Goal: Information Seeking & Learning: Learn about a topic

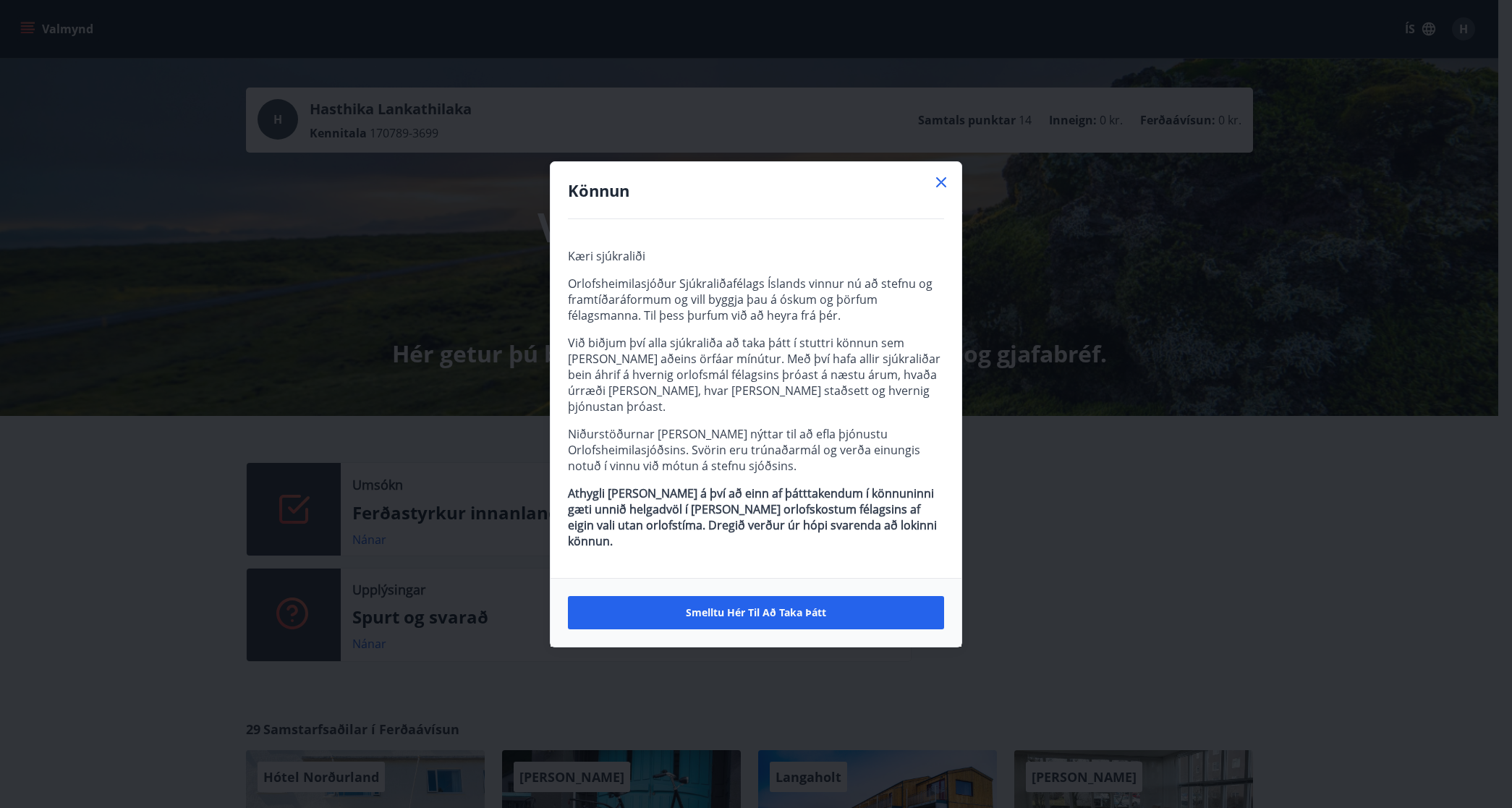
click at [945, 187] on icon at bounding box center [941, 182] width 10 height 10
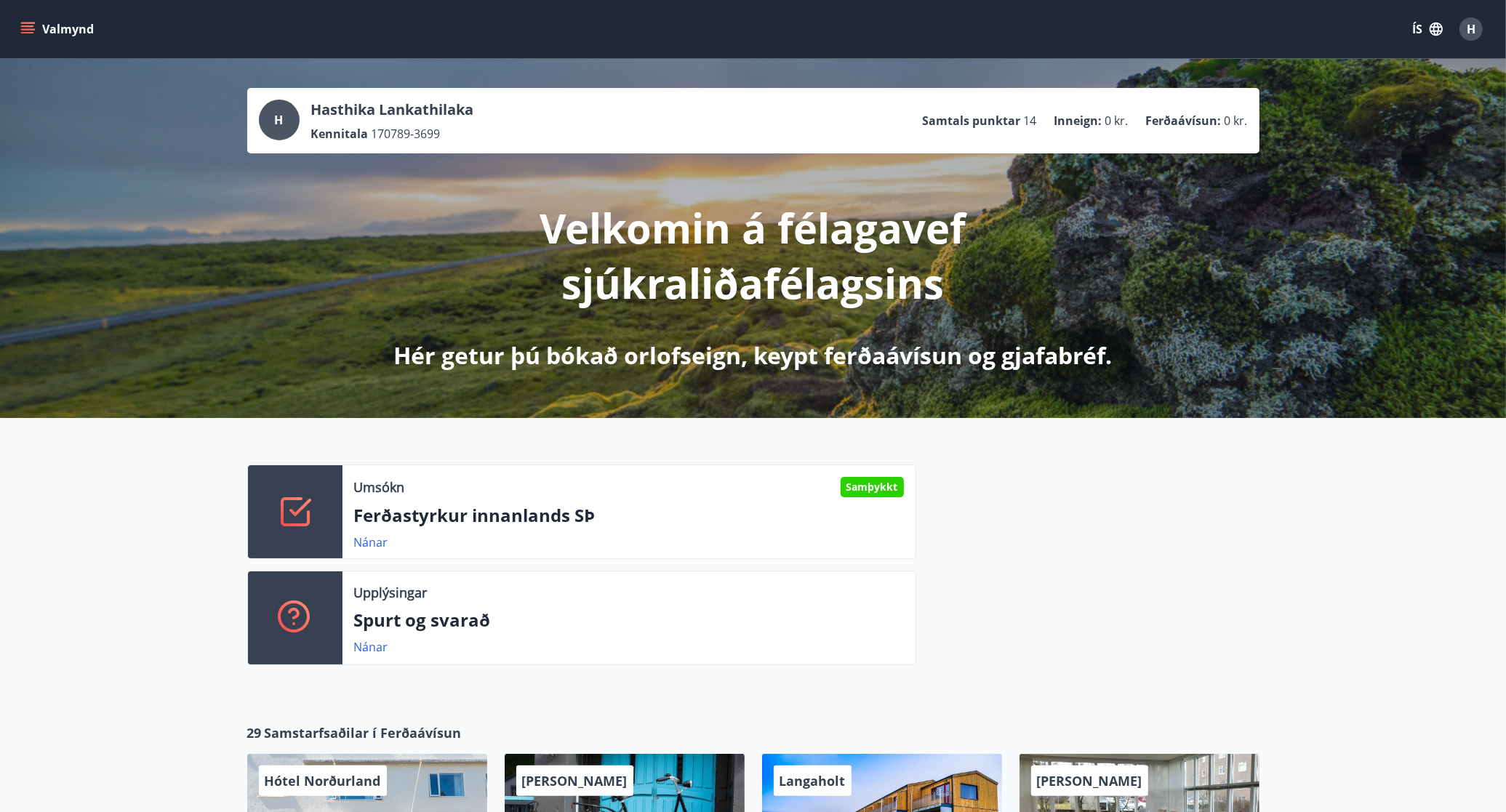
click at [26, 29] on icon "menu" at bounding box center [29, 29] width 16 height 2
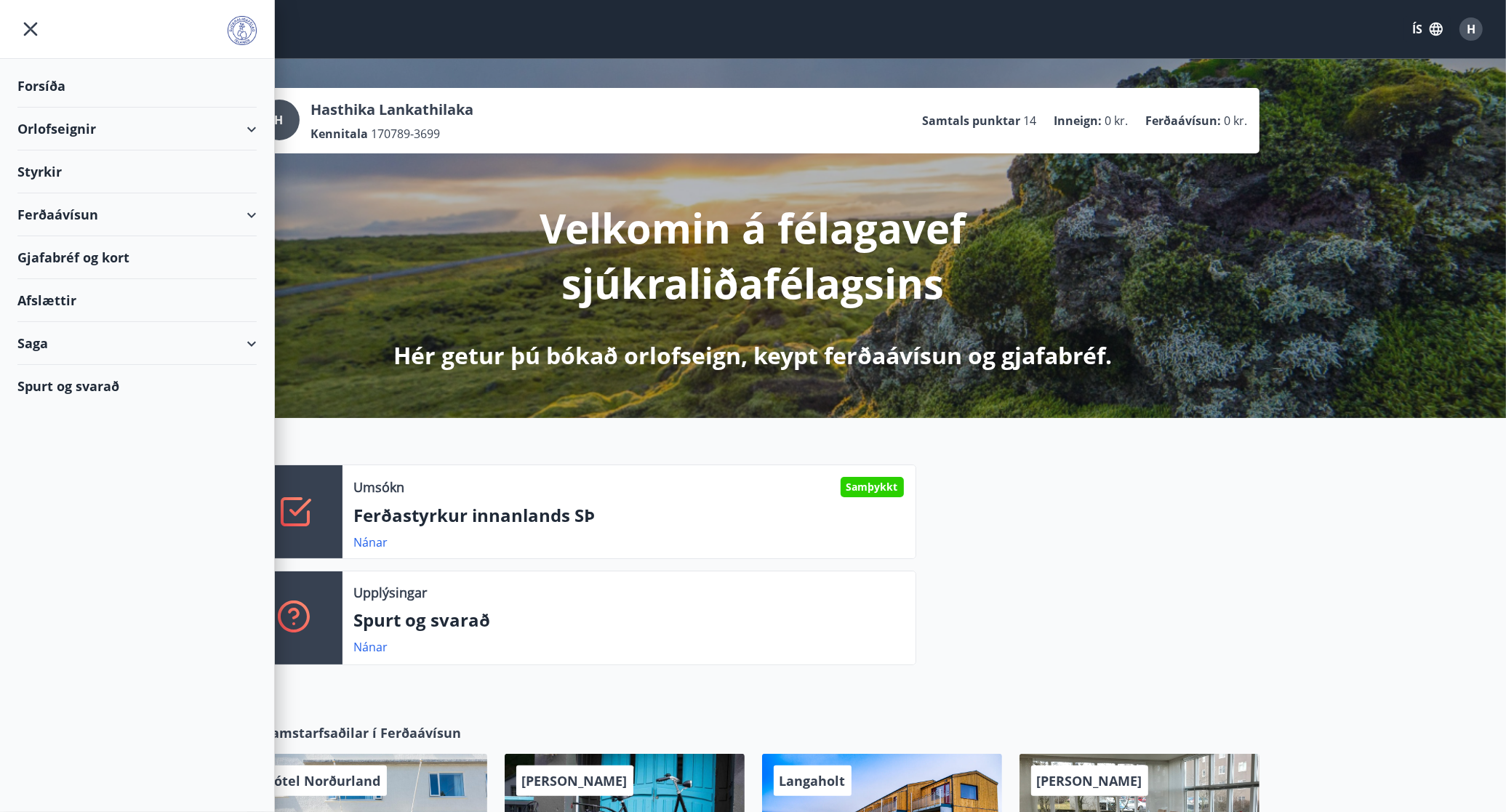
click at [61, 165] on div "Styrkir" at bounding box center [137, 172] width 239 height 43
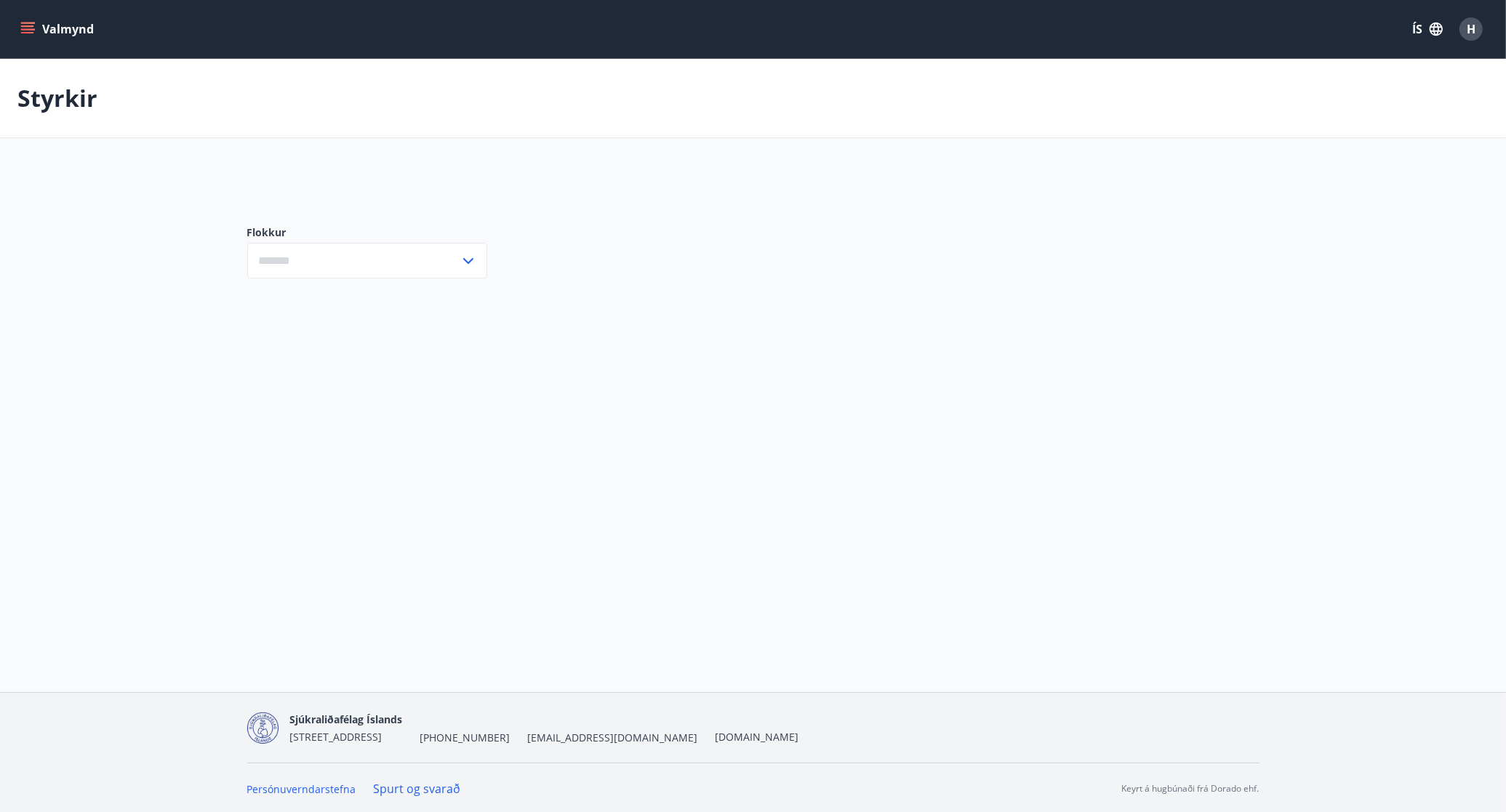
type input "***"
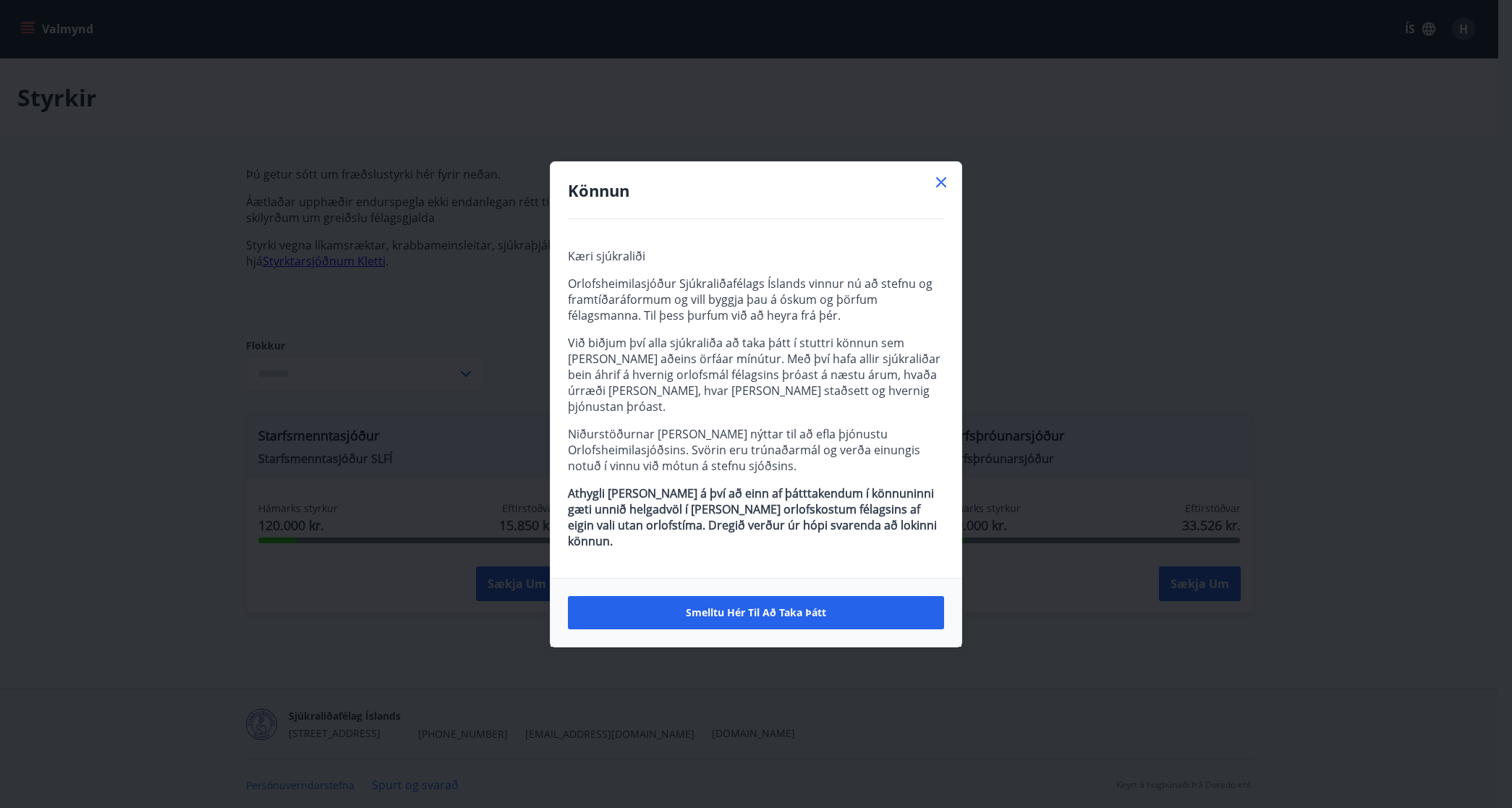
type input "***"
click at [937, 191] on icon at bounding box center [941, 182] width 17 height 17
type input "***"
click at [939, 191] on icon at bounding box center [941, 182] width 17 height 17
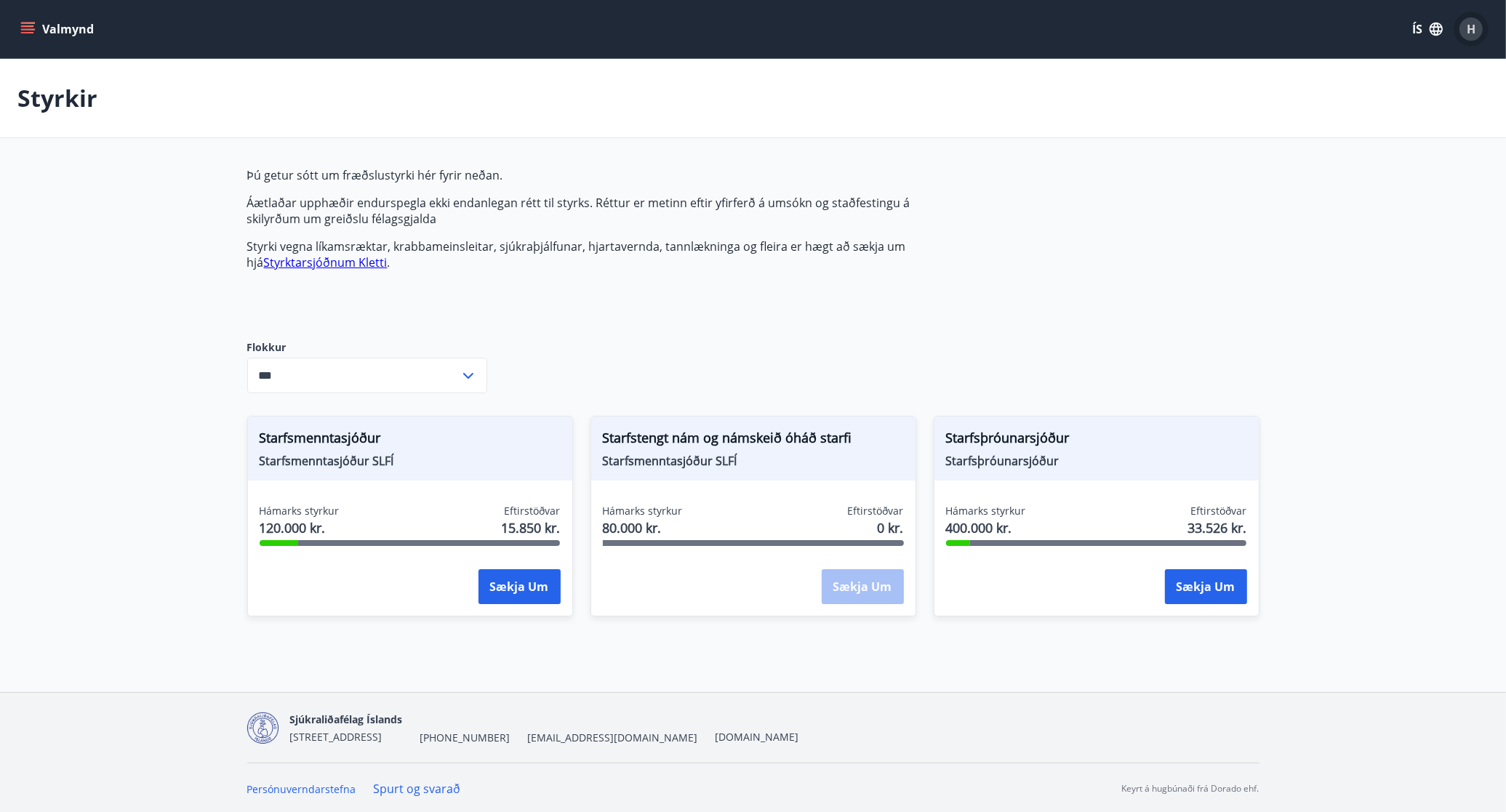
click at [1467, 26] on span "H" at bounding box center [1470, 29] width 8 height 16
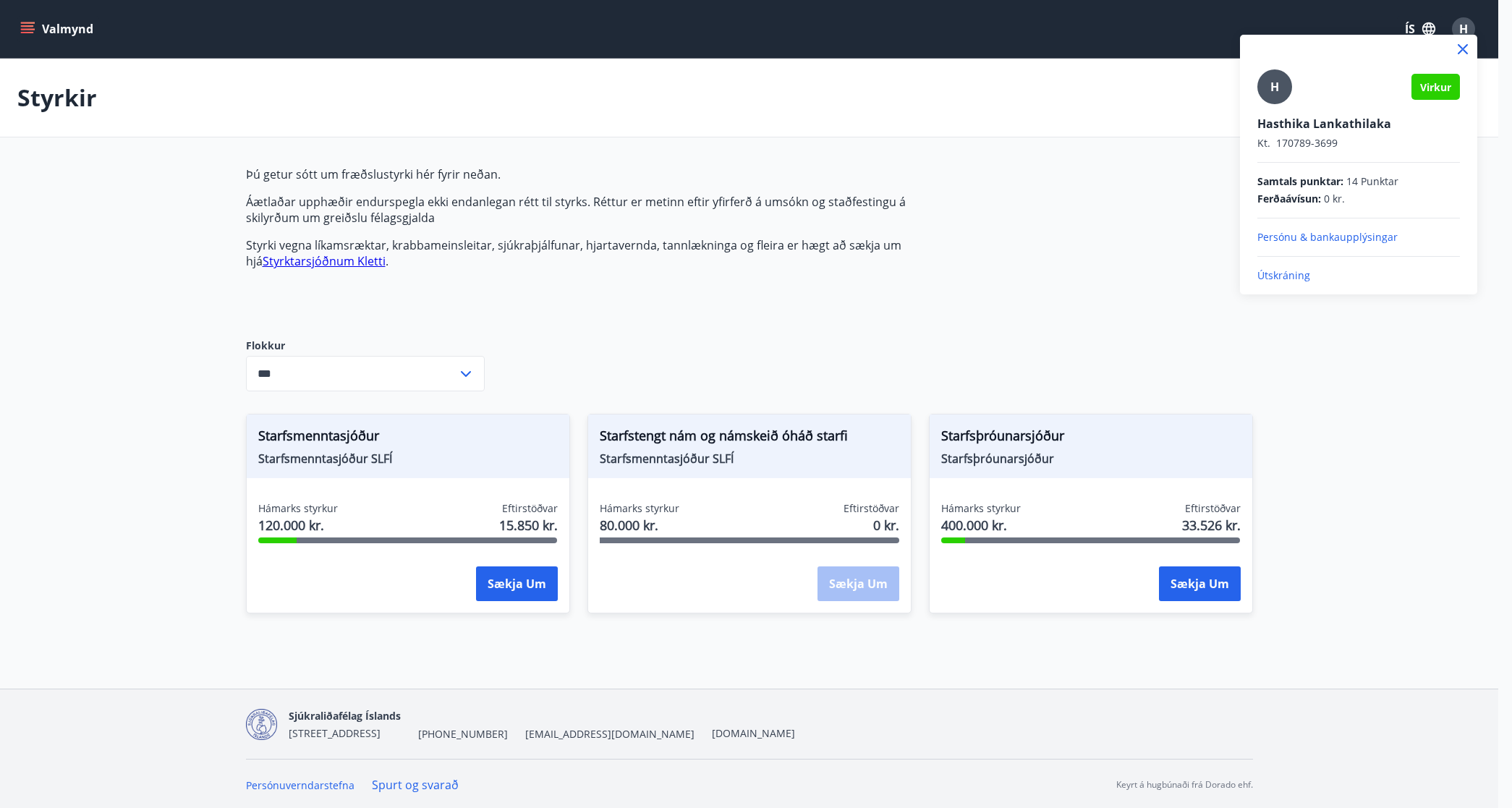
click at [125, 291] on div at bounding box center [756, 404] width 1512 height 808
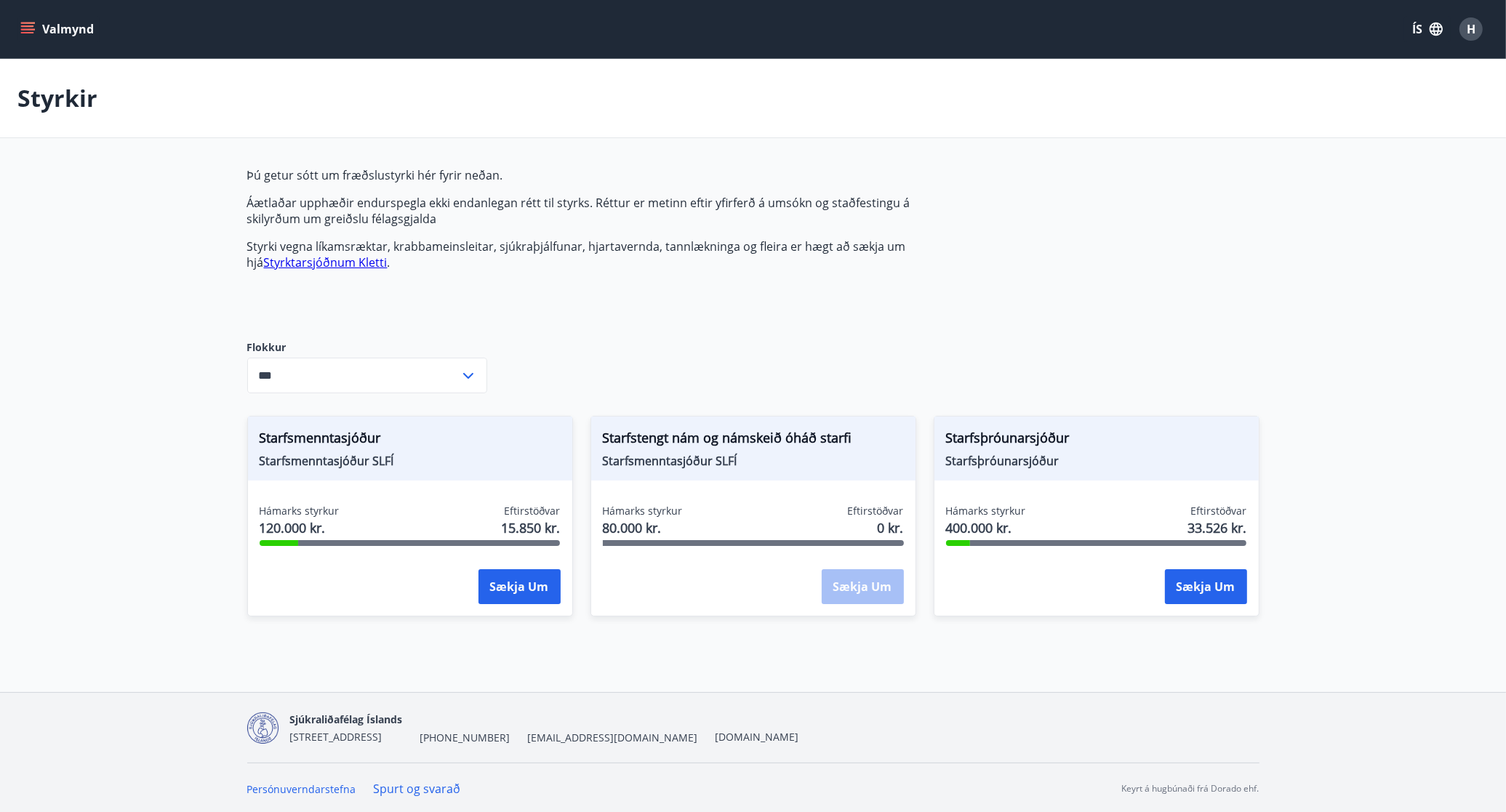
drag, startPoint x: 33, startPoint y: 360, endPoint x: 224, endPoint y: 110, distance: 314.6
click at [33, 358] on main "Styrkir Þú getur sótt um fræðslustyrki hér fyrir neðan. Áætlaðar upphæðir endur…" at bounding box center [753, 347] width 1506 height 575
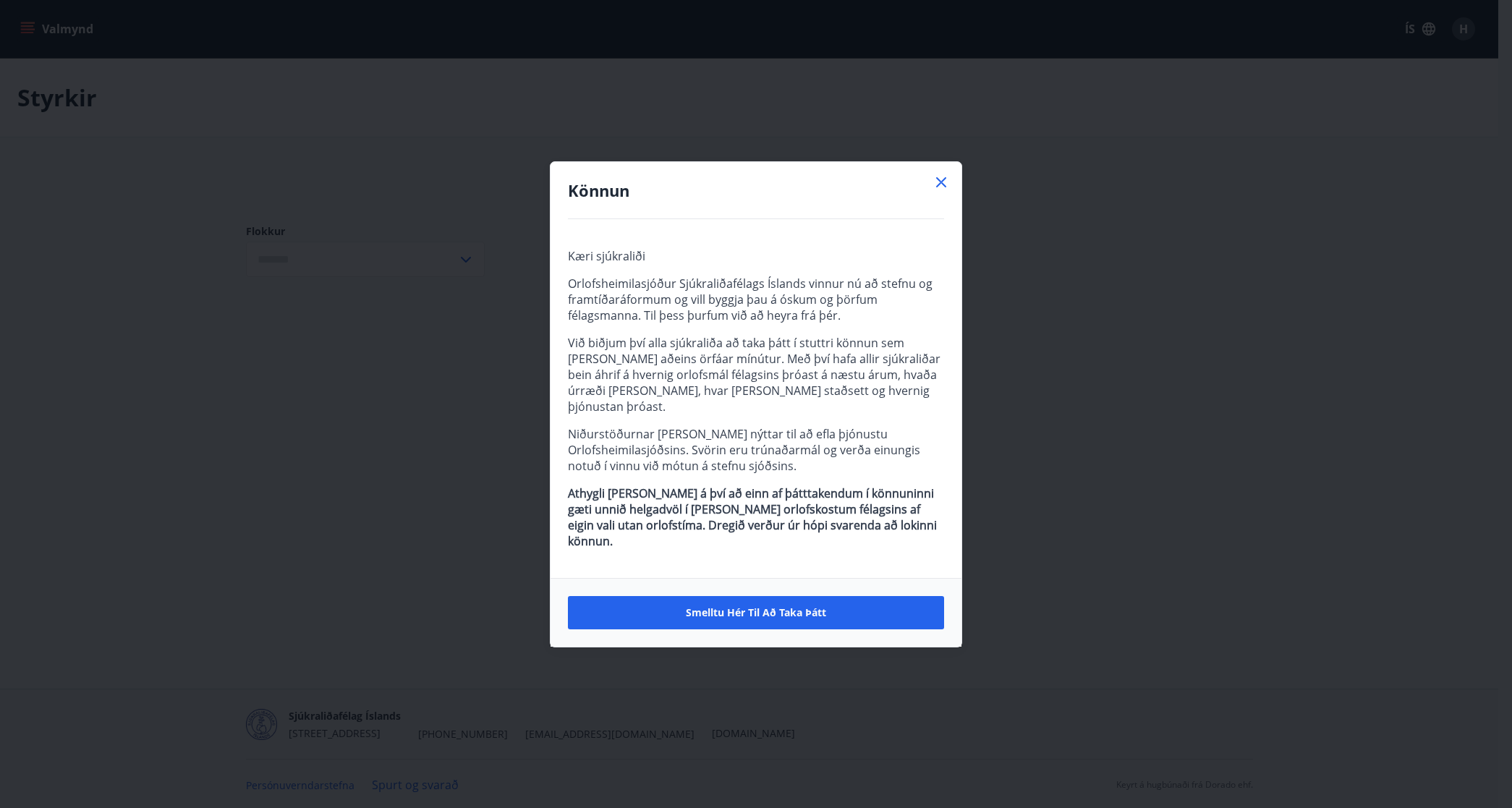
type input "***"
click at [940, 187] on icon at bounding box center [941, 182] width 10 height 10
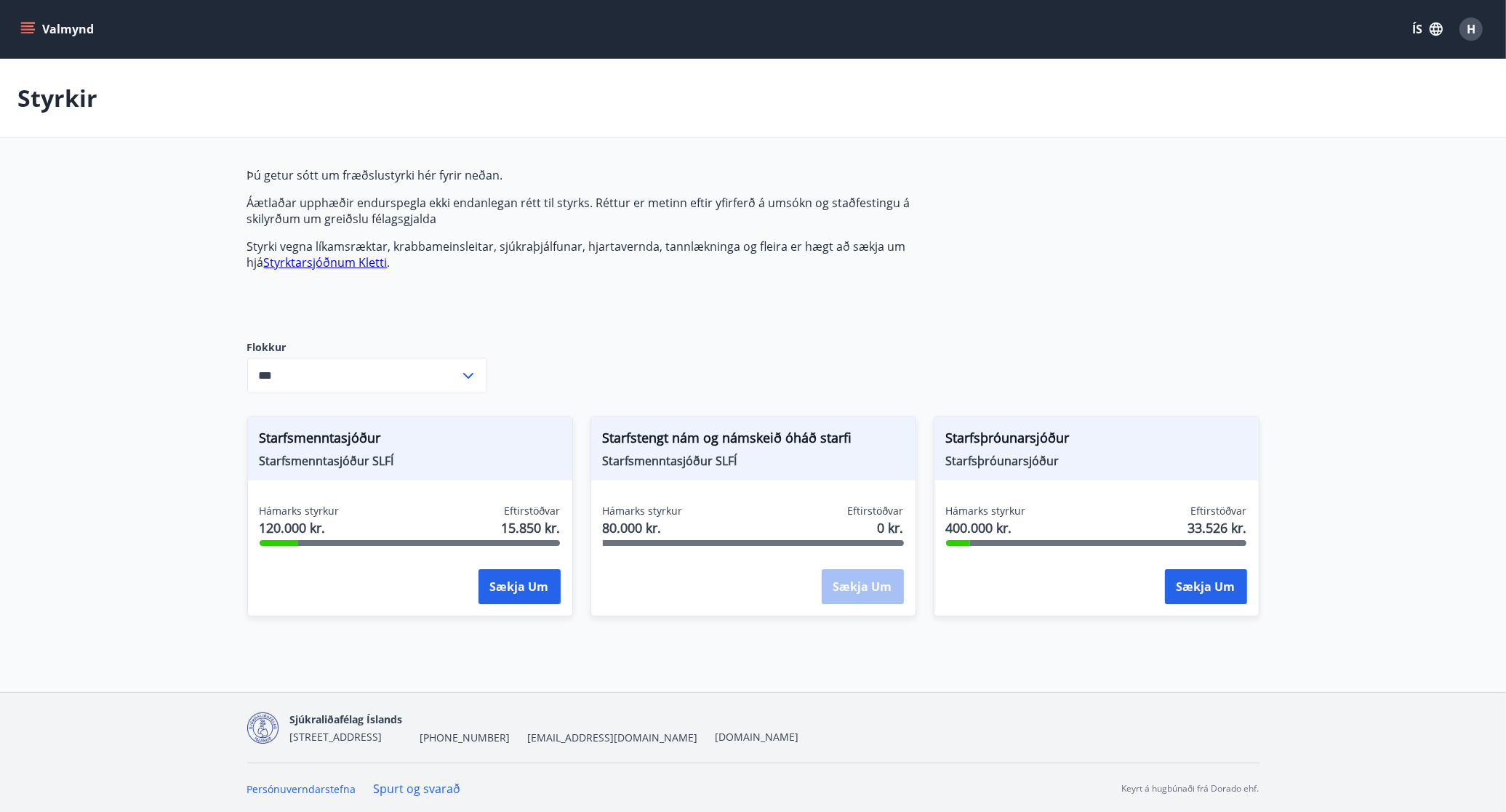
click at [0, 18] on html "Valmynd ÍS H Styrkir Þú getur sótt um fræðslustyrki hér fyrir neðan. Áætlaðar u…" at bounding box center [753, 406] width 1506 height 812
click at [18, 16] on div "Valmynd ÍS H" at bounding box center [753, 29] width 1506 height 58
click at [22, 20] on button "Valmynd" at bounding box center [58, 29] width 82 height 26
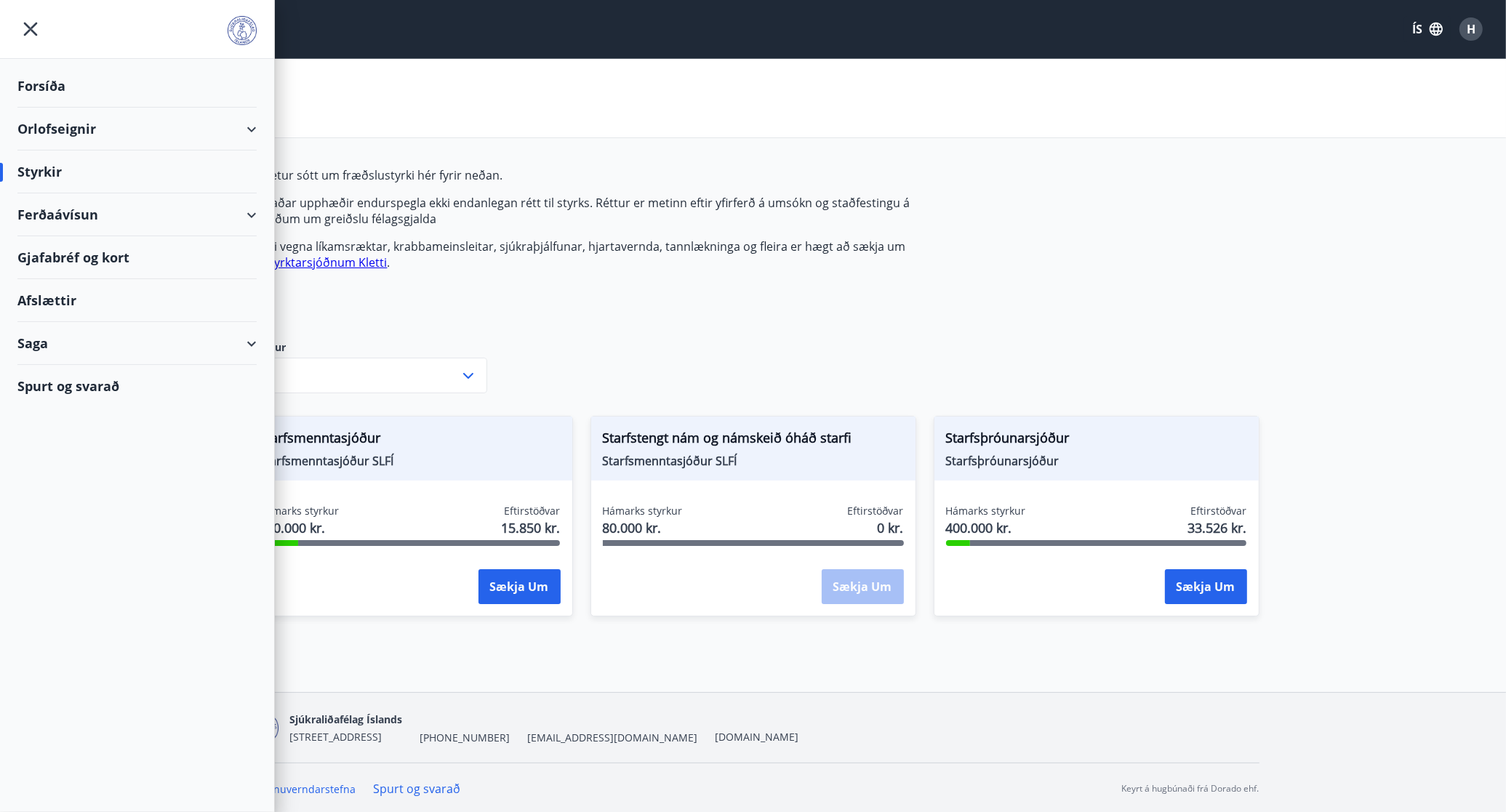
click at [43, 162] on div "Styrkir" at bounding box center [137, 172] width 239 height 43
click at [40, 171] on div "Styrkir" at bounding box center [137, 172] width 239 height 43
click at [62, 125] on div "Orlofseignir" at bounding box center [137, 129] width 239 height 43
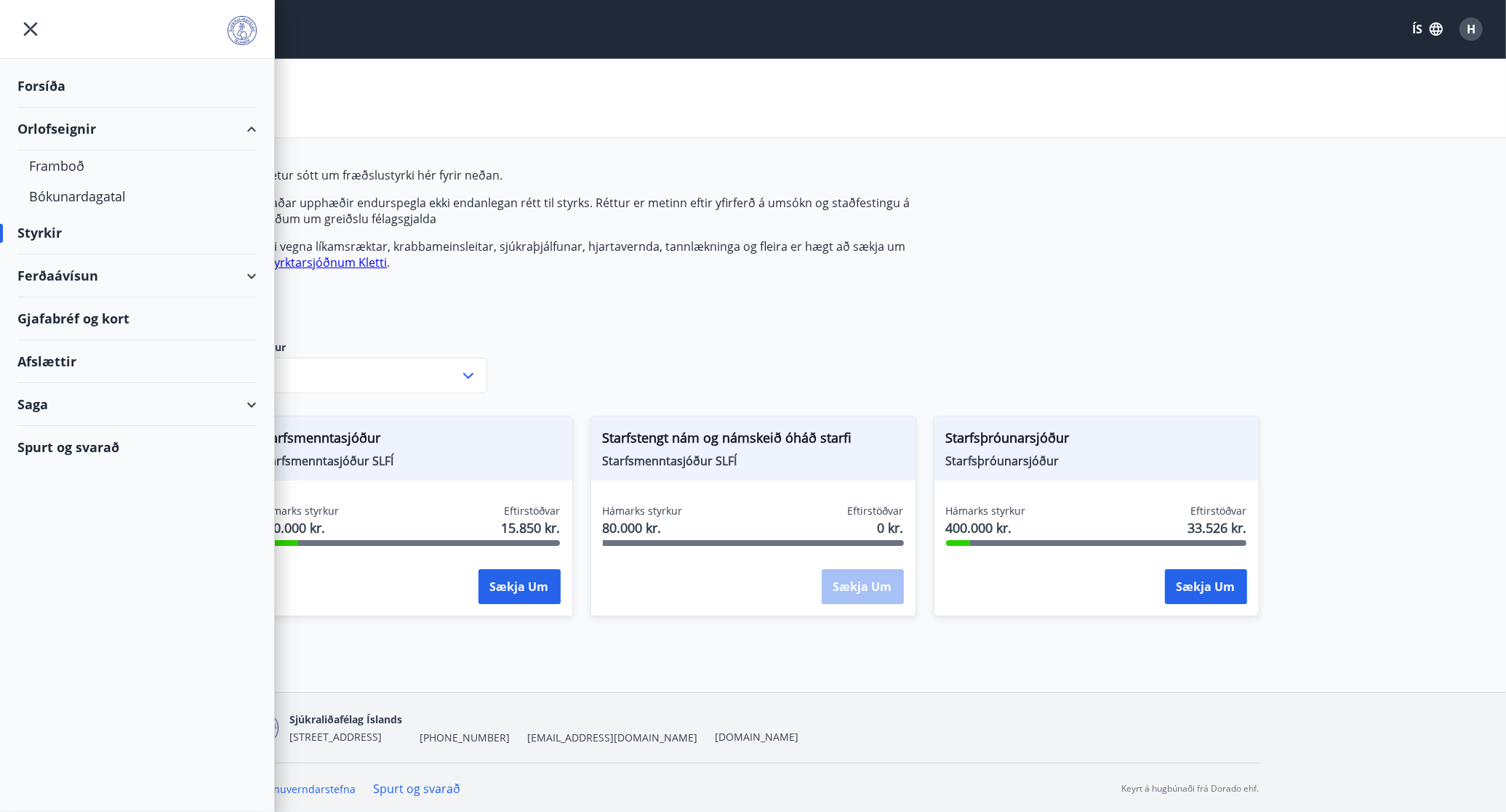
click at [49, 80] on div "Forsíða" at bounding box center [137, 86] width 239 height 43
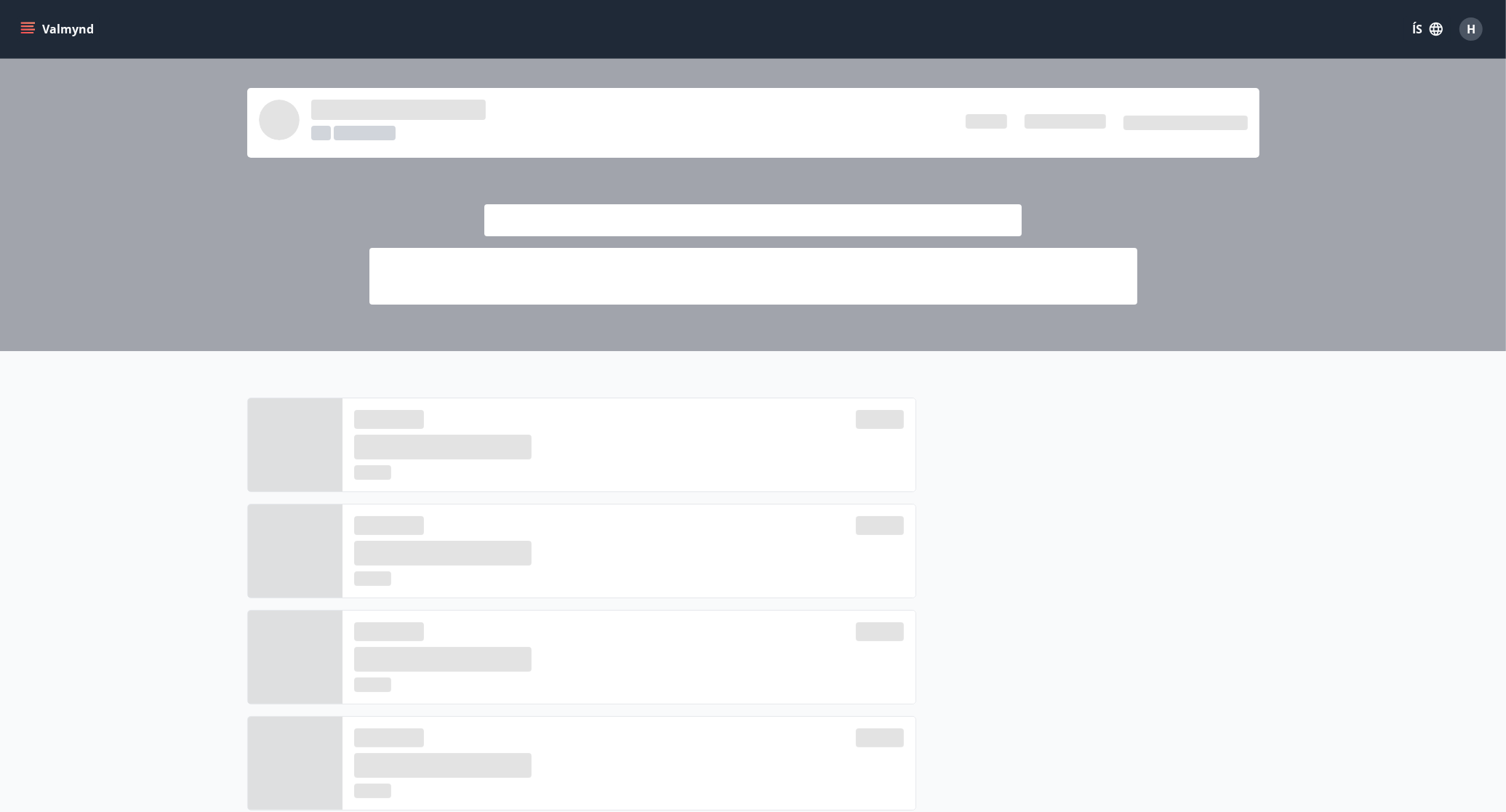
click at [27, 30] on icon "menu" at bounding box center [29, 29] width 16 height 2
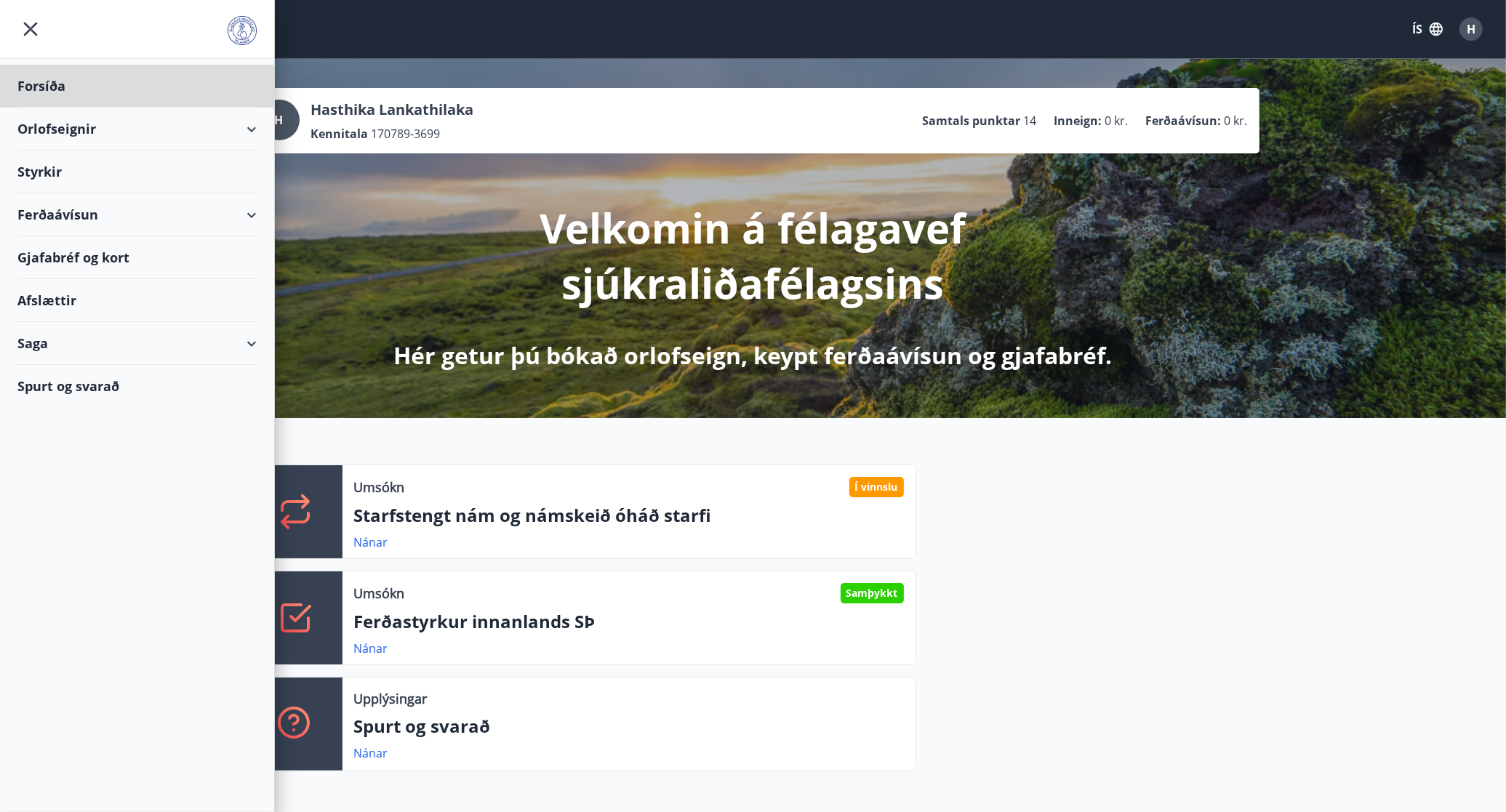
click at [53, 162] on div "Styrkir" at bounding box center [137, 172] width 239 height 43
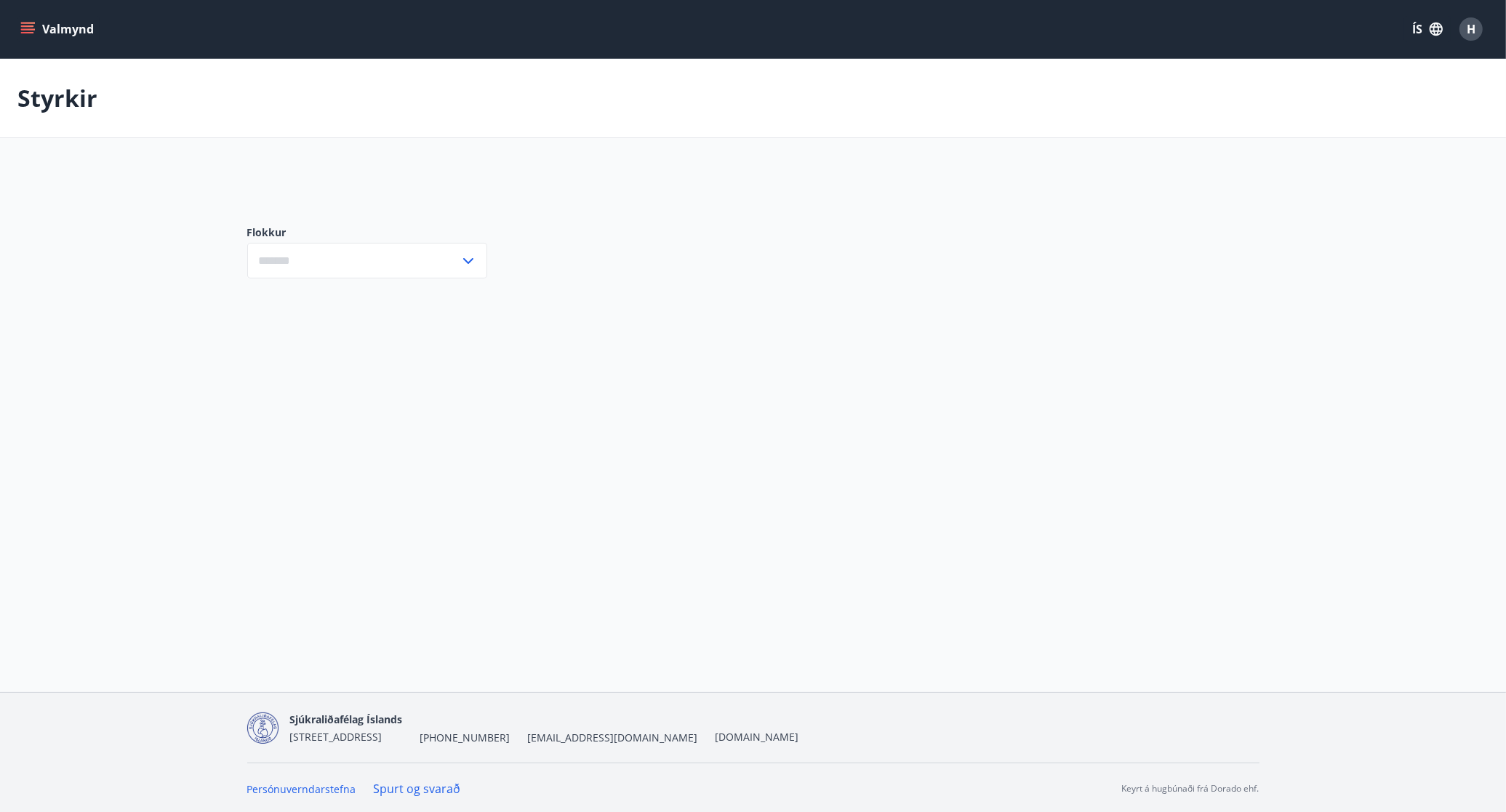
type input "***"
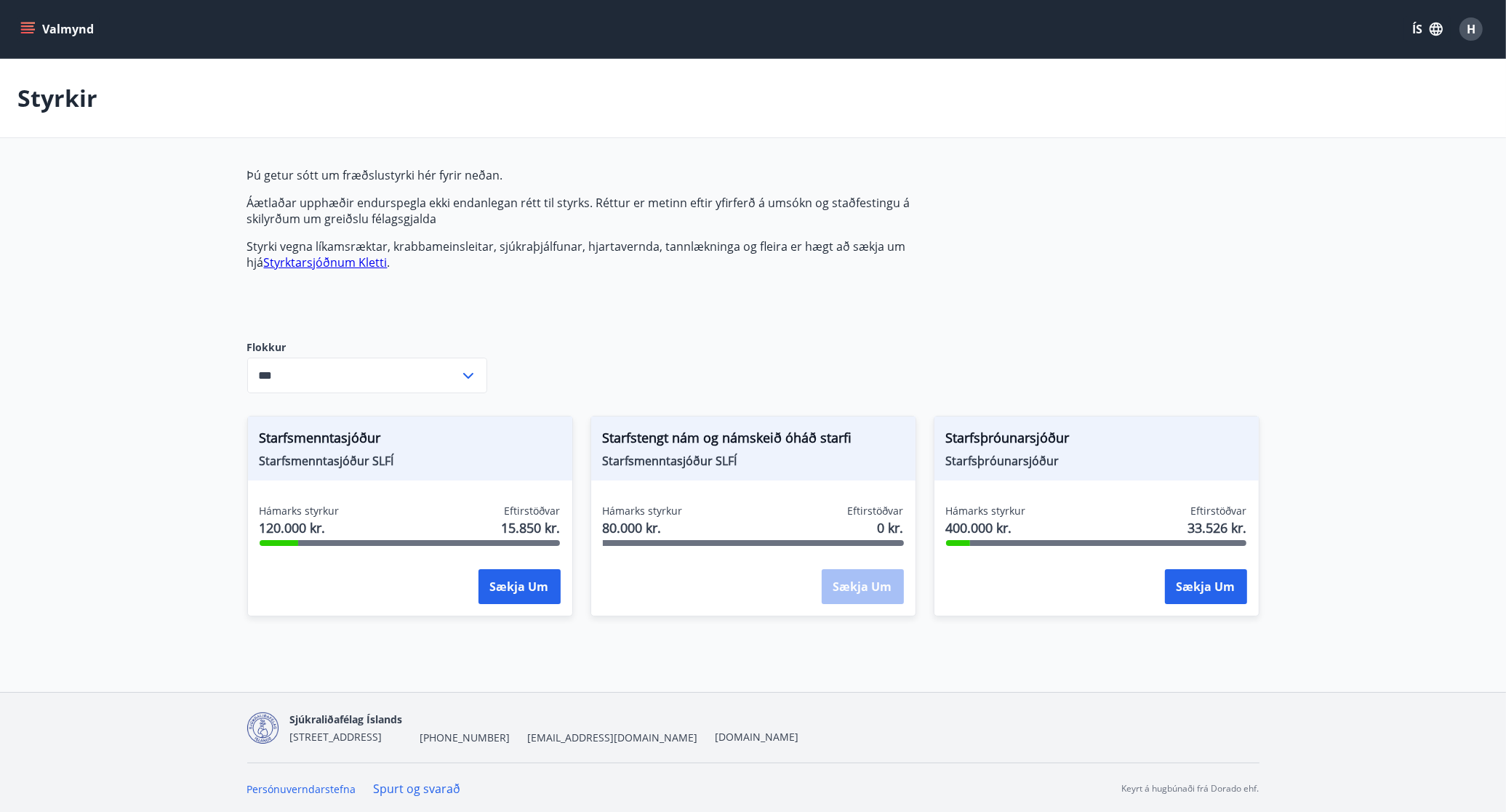
click at [1476, 30] on div "H" at bounding box center [1471, 29] width 24 height 24
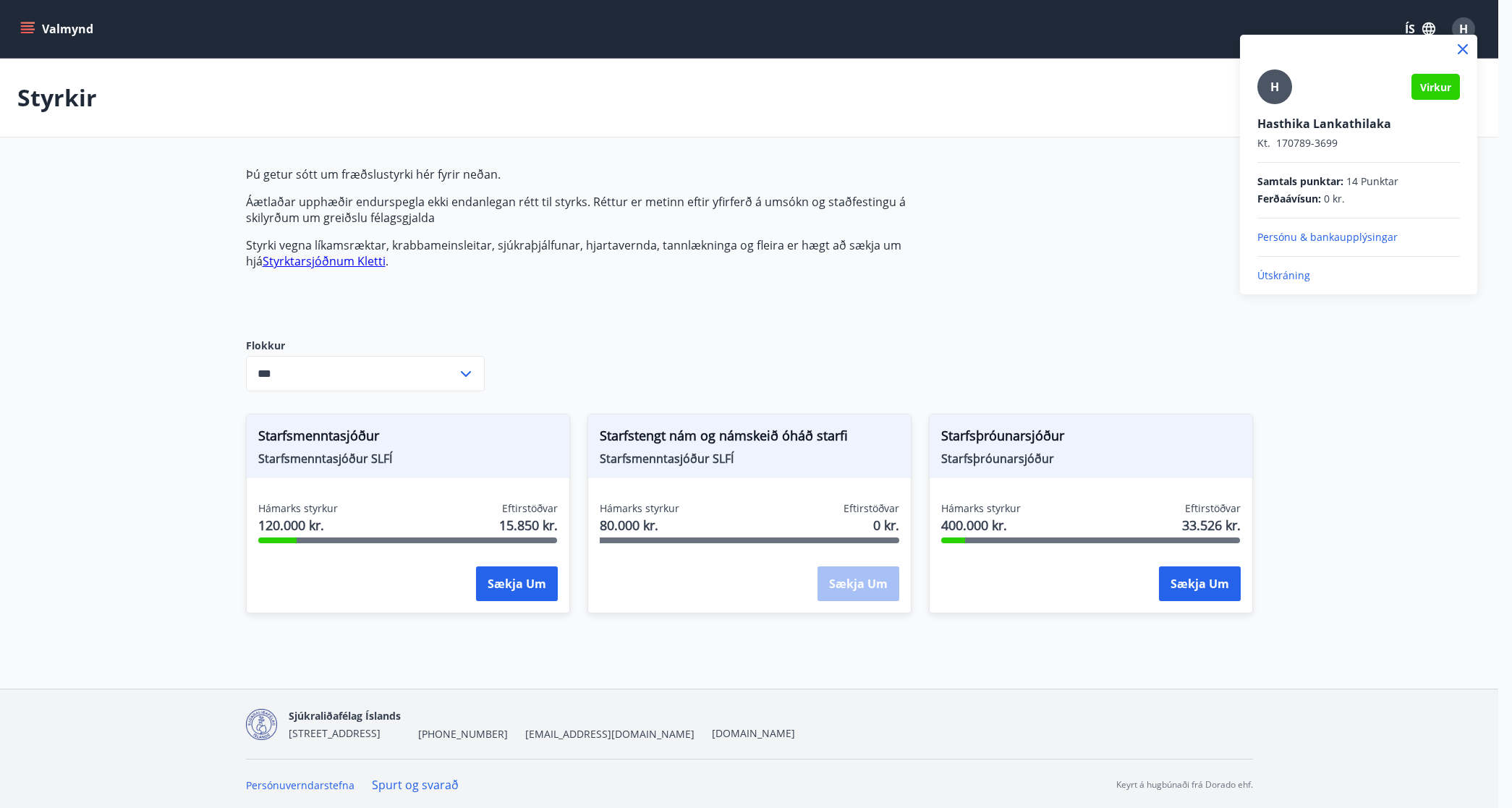
click at [1271, 279] on p "Útskráning" at bounding box center [1359, 275] width 202 height 14
